Goal: Information Seeking & Learning: Check status

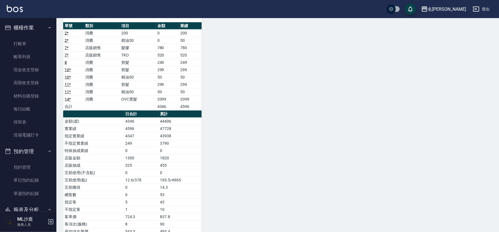
scroll to position [191, 0]
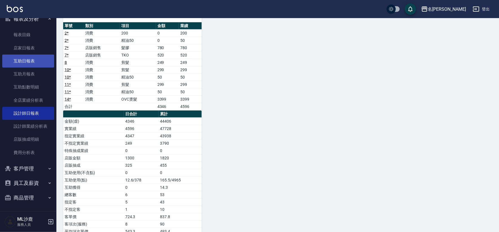
click at [32, 59] on link "互助日報表" at bounding box center [28, 60] width 52 height 13
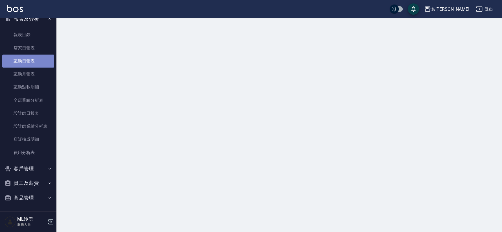
click at [32, 59] on link "互助日報表" at bounding box center [28, 60] width 52 height 13
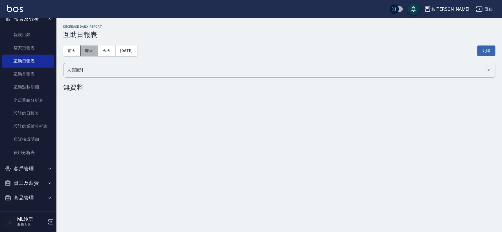
click at [87, 46] on button "昨天" at bounding box center [90, 50] width 18 height 10
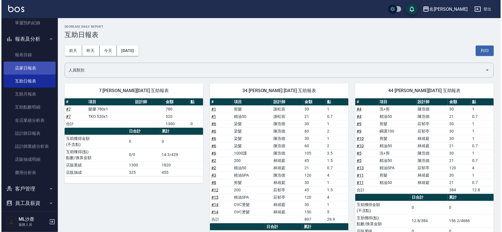
scroll to position [159, 0]
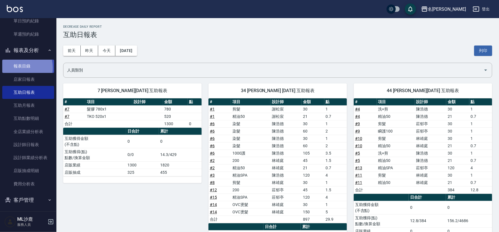
click at [16, 67] on link "報表目錄" at bounding box center [28, 66] width 52 height 13
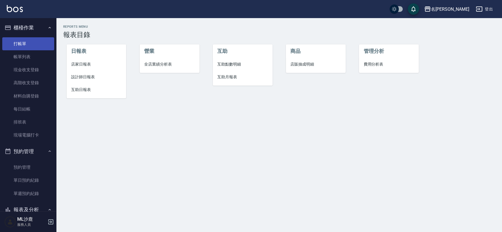
click at [18, 41] on link "打帳單" at bounding box center [28, 43] width 52 height 13
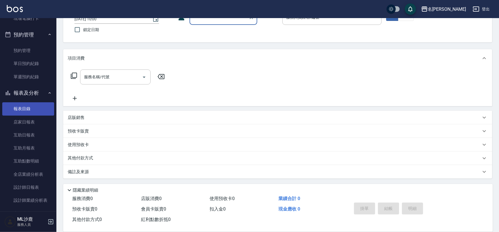
scroll to position [157, 0]
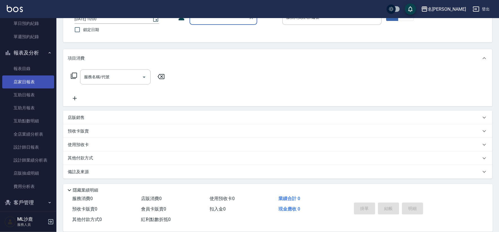
click at [28, 82] on link "店家日報表" at bounding box center [28, 81] width 52 height 13
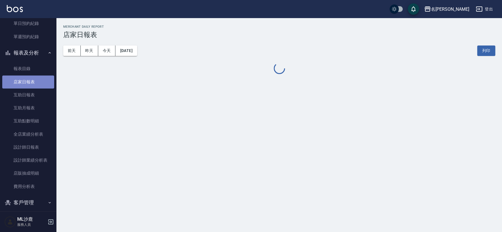
click at [28, 82] on link "店家日報表" at bounding box center [28, 81] width 52 height 13
click at [93, 52] on button "昨天" at bounding box center [90, 50] width 18 height 10
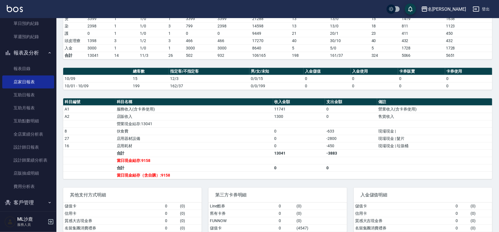
scroll to position [118, 0]
